Goal: Task Accomplishment & Management: Use online tool/utility

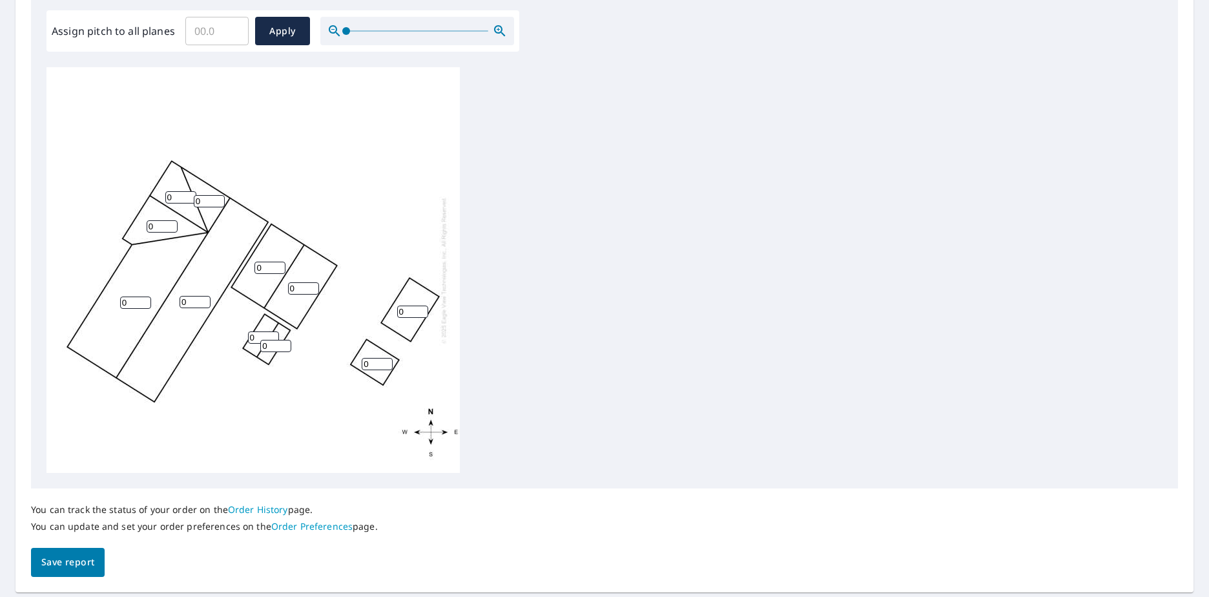
scroll to position [387, 0]
click at [150, 303] on input "0" at bounding box center [135, 302] width 31 height 12
type input "5"
click at [189, 301] on input "0" at bounding box center [195, 301] width 31 height 12
type input "5"
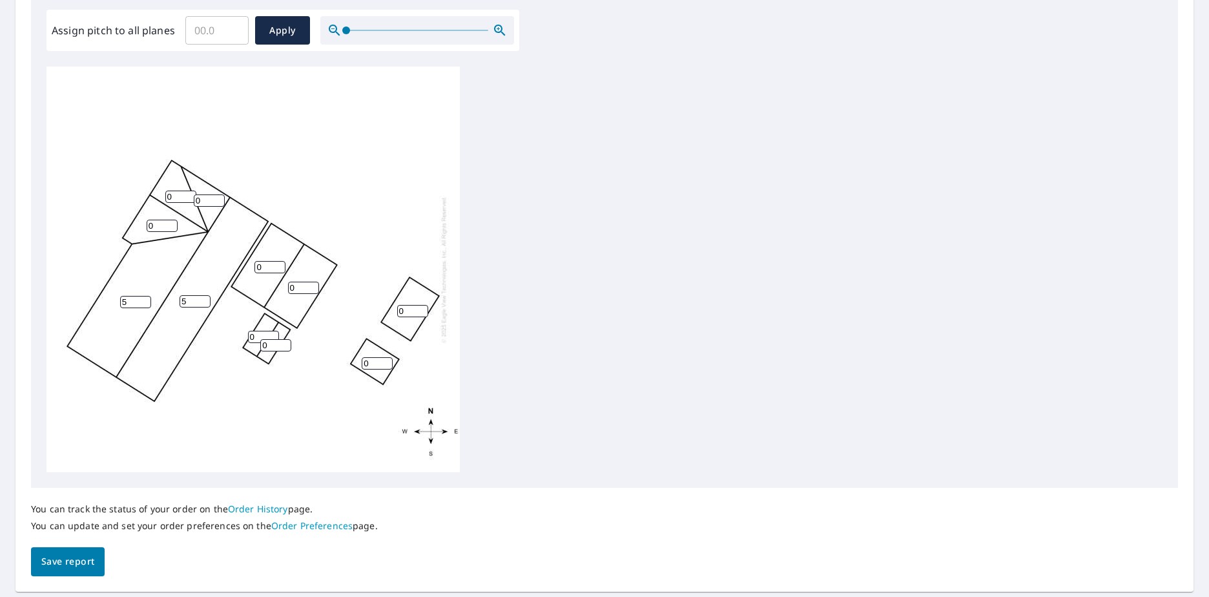
click at [158, 225] on input "0" at bounding box center [162, 226] width 31 height 12
type input "5"
click at [174, 194] on input "0" at bounding box center [180, 197] width 31 height 12
type input "5"
click at [200, 203] on input "0" at bounding box center [209, 200] width 31 height 12
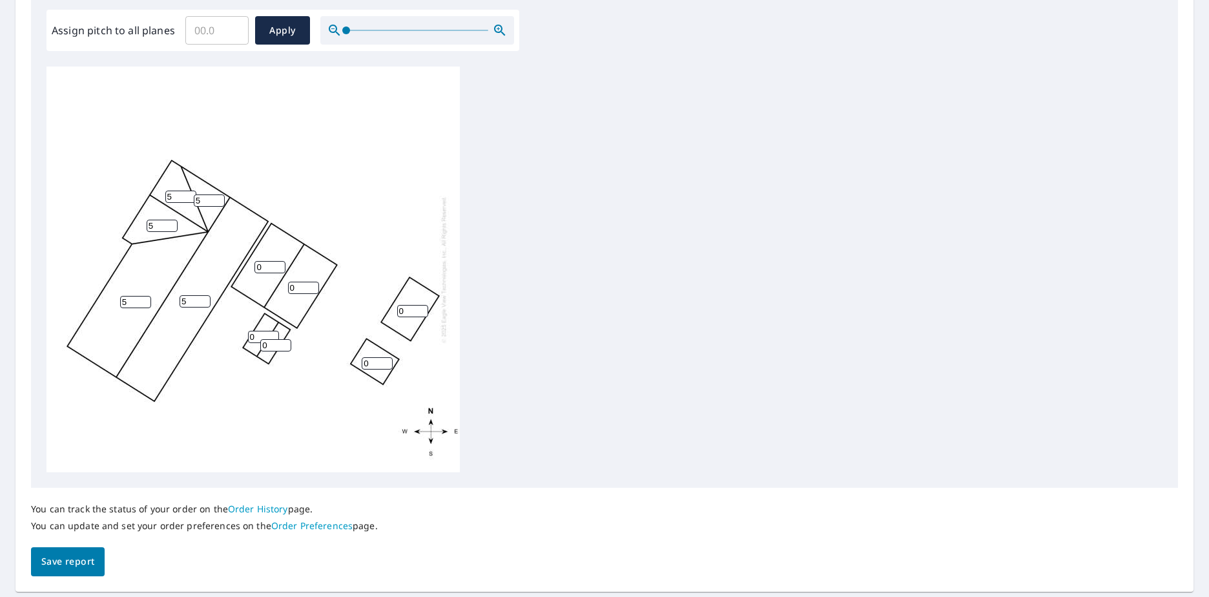
type input "5"
click at [355, 227] on div "5 5 0 0 5 0 5 5 0 0 0" at bounding box center [252, 270] width 413 height 406
click at [263, 267] on input "0" at bounding box center [269, 267] width 31 height 12
type input "5"
click at [292, 289] on input "0" at bounding box center [303, 288] width 31 height 12
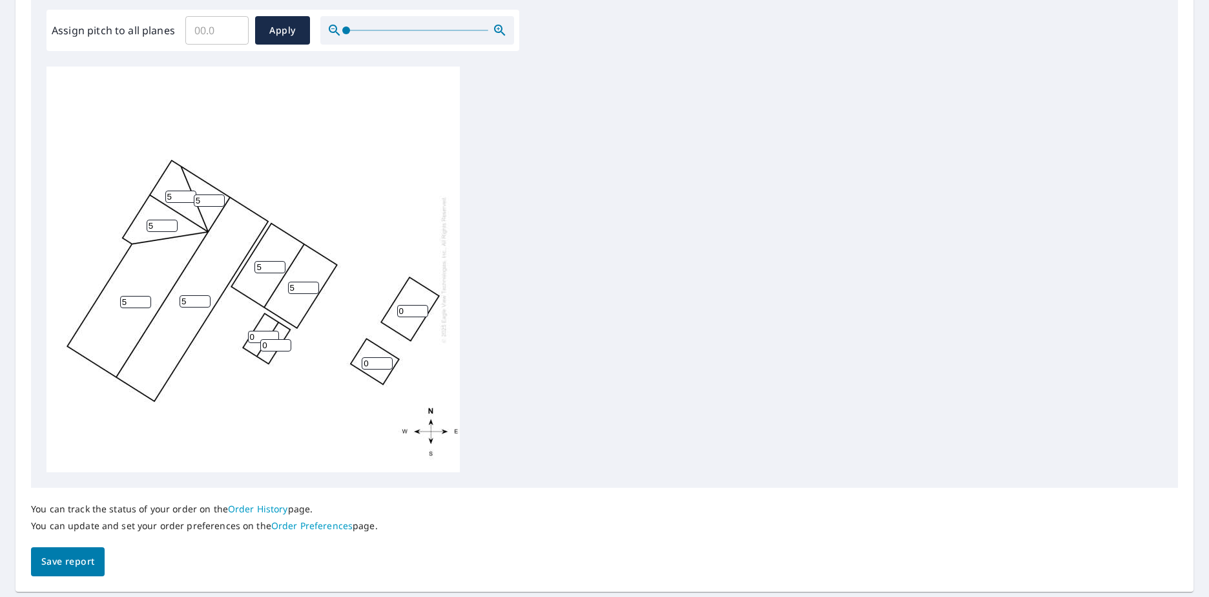
type input "5"
click at [491, 225] on div "5 5 5 5 5 0 5 5 0 0 0" at bounding box center [604, 270] width 1116 height 406
click at [81, 342] on span "Save report" at bounding box center [67, 561] width 53 height 16
